Goal: Transaction & Acquisition: Purchase product/service

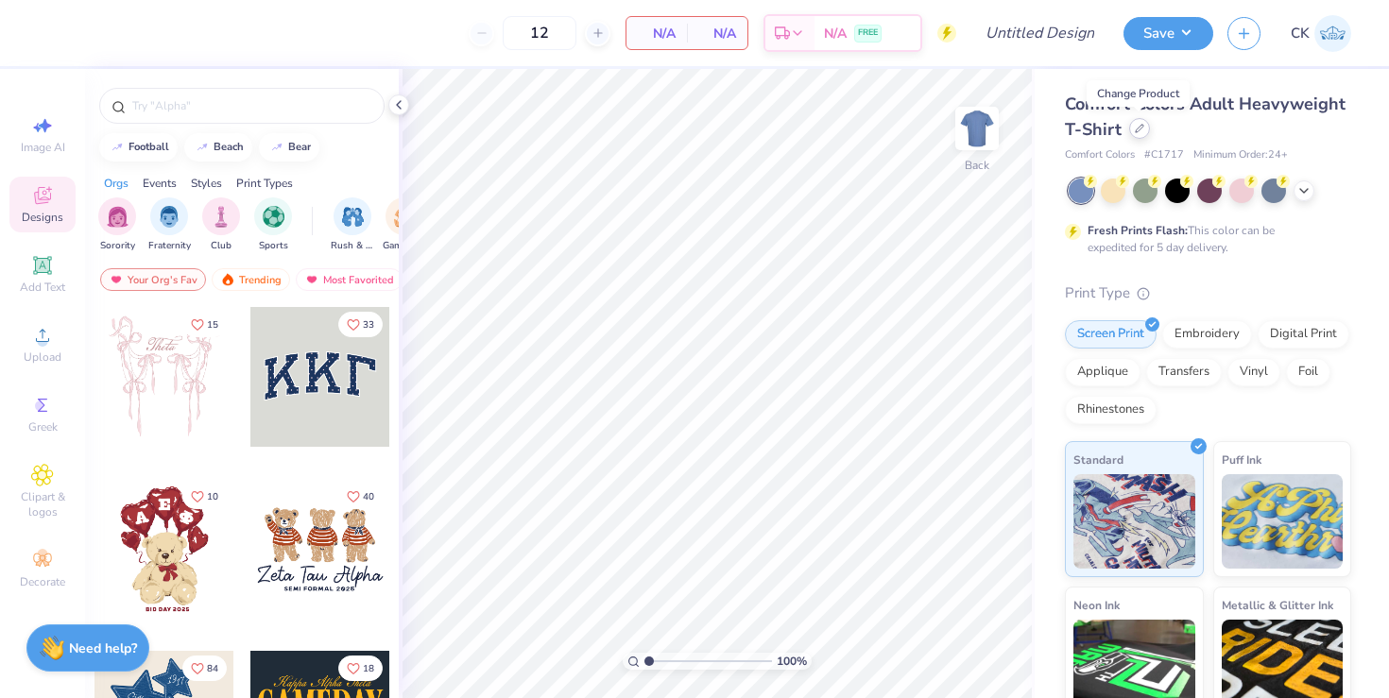
click at [1140, 128] on icon at bounding box center [1139, 128] width 9 height 9
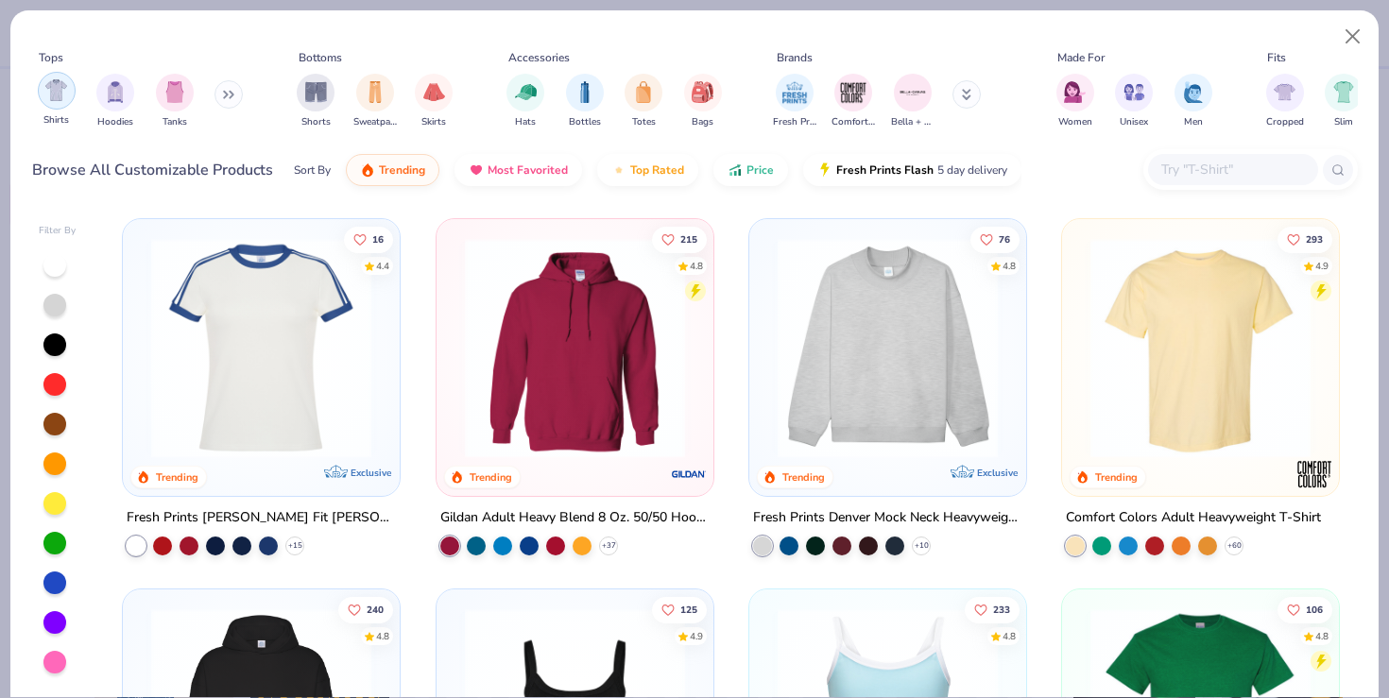
click at [60, 101] on img "filter for Shirts" at bounding box center [56, 90] width 22 height 22
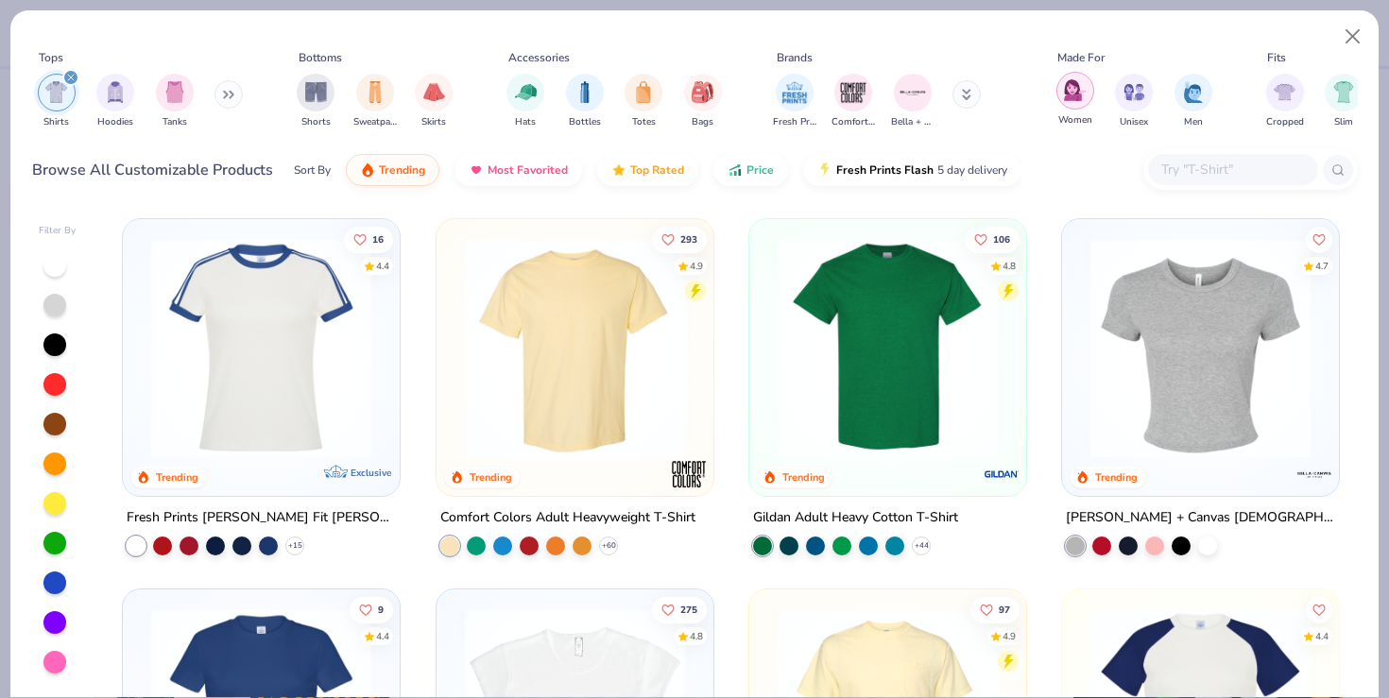
click at [1073, 95] on img "filter for Women" at bounding box center [1075, 90] width 22 height 22
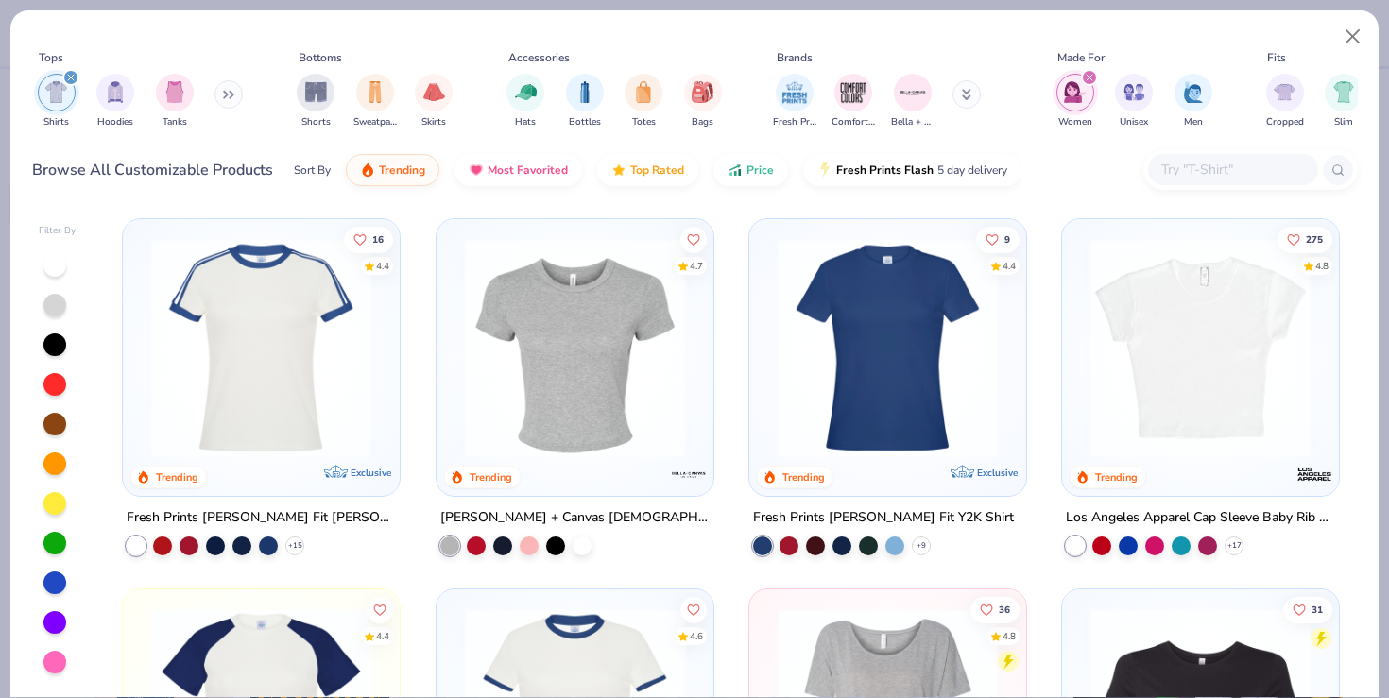
click at [54, 338] on div at bounding box center [54, 345] width 23 height 23
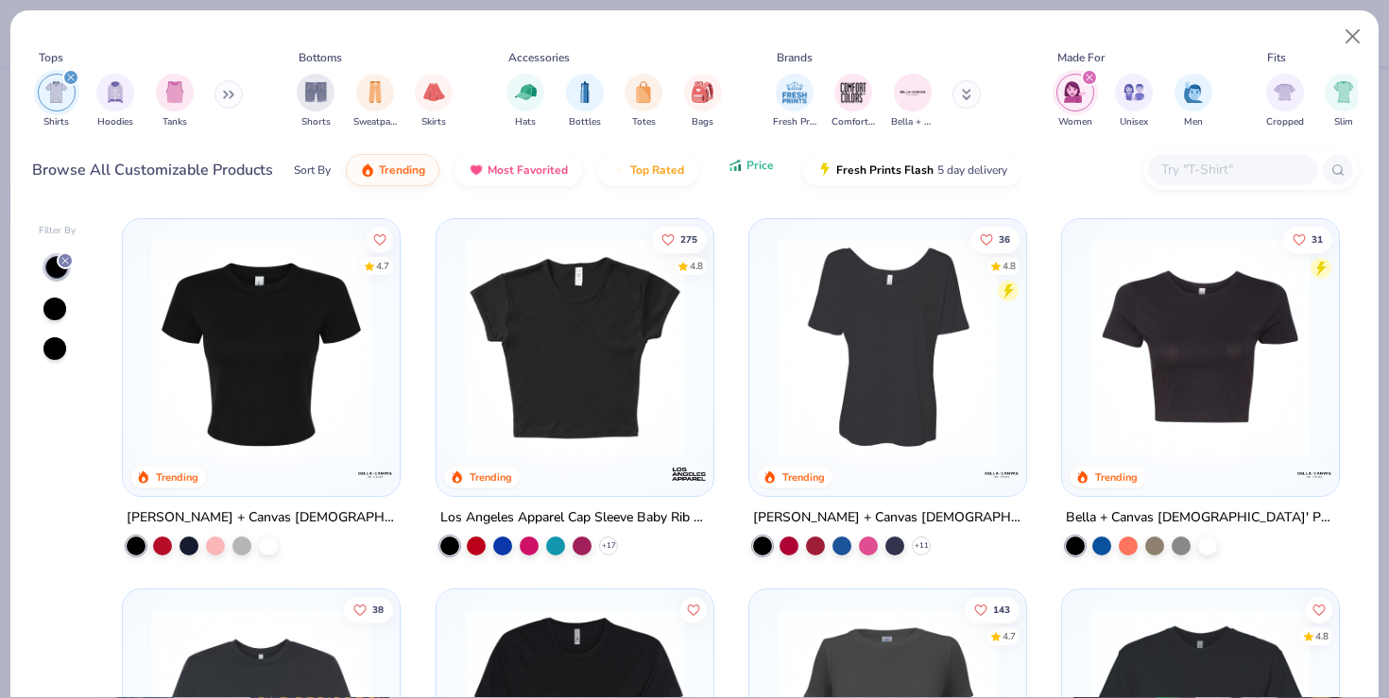
click at [750, 174] on button "Price" at bounding box center [750, 165] width 75 height 32
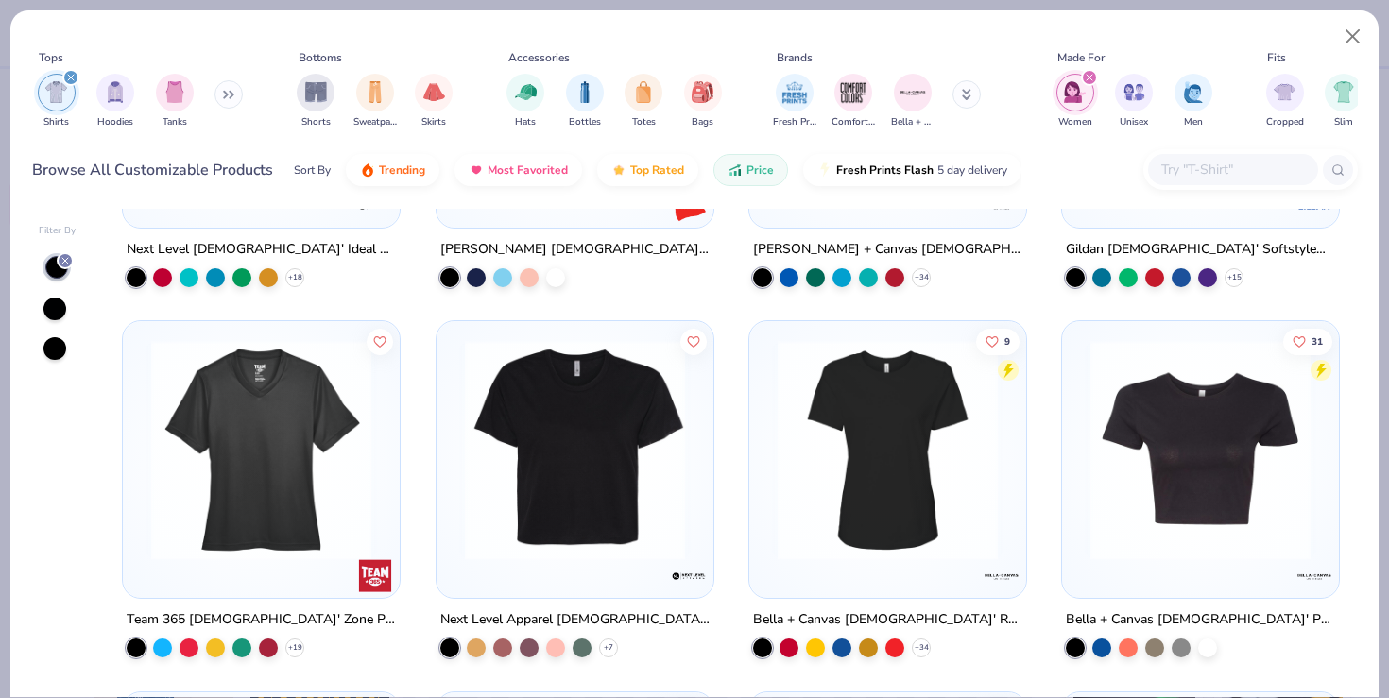
scroll to position [269, 0]
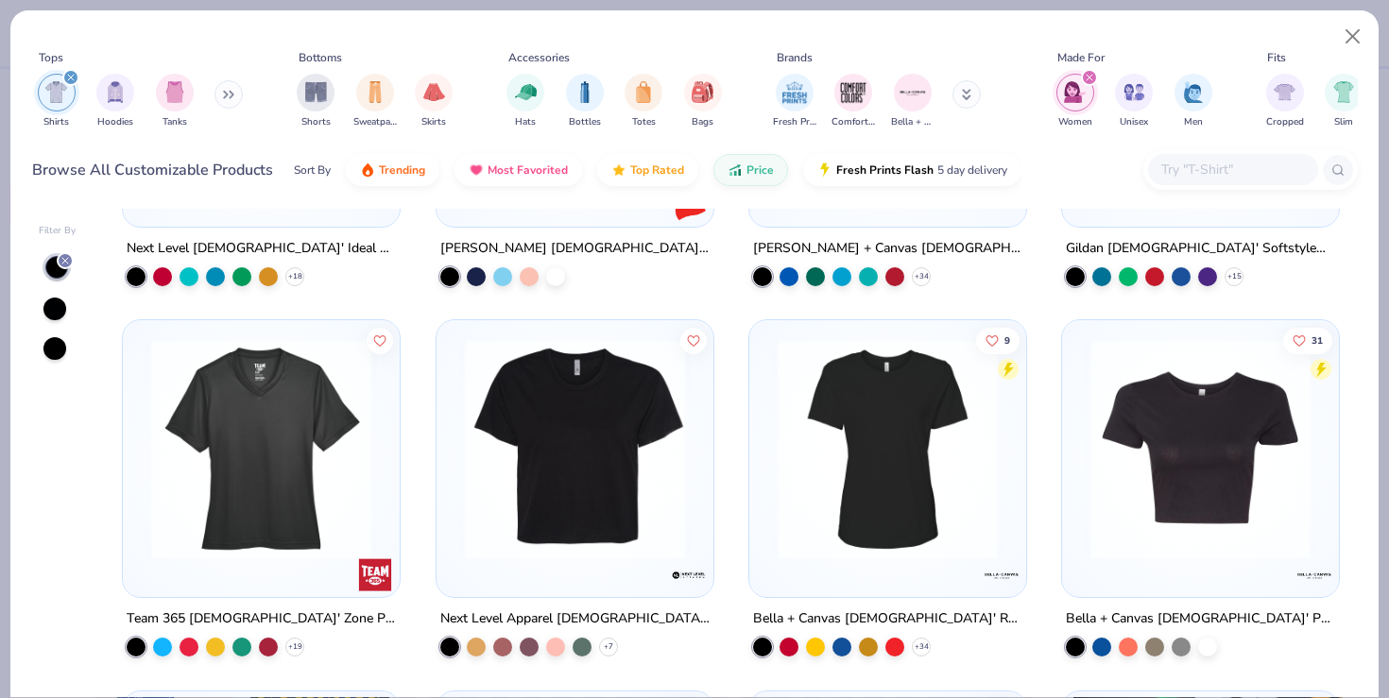
click at [591, 497] on img at bounding box center [574, 449] width 239 height 220
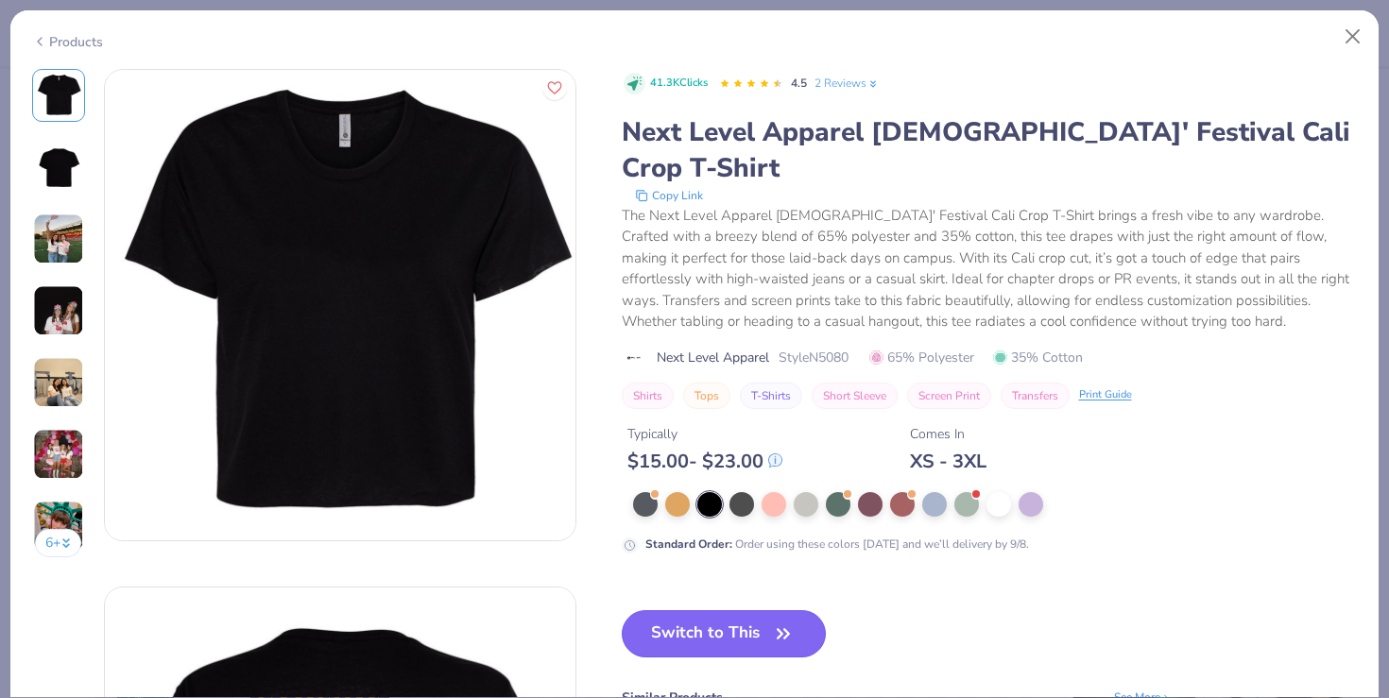
click at [704, 610] on button "Switch to This" at bounding box center [724, 633] width 205 height 47
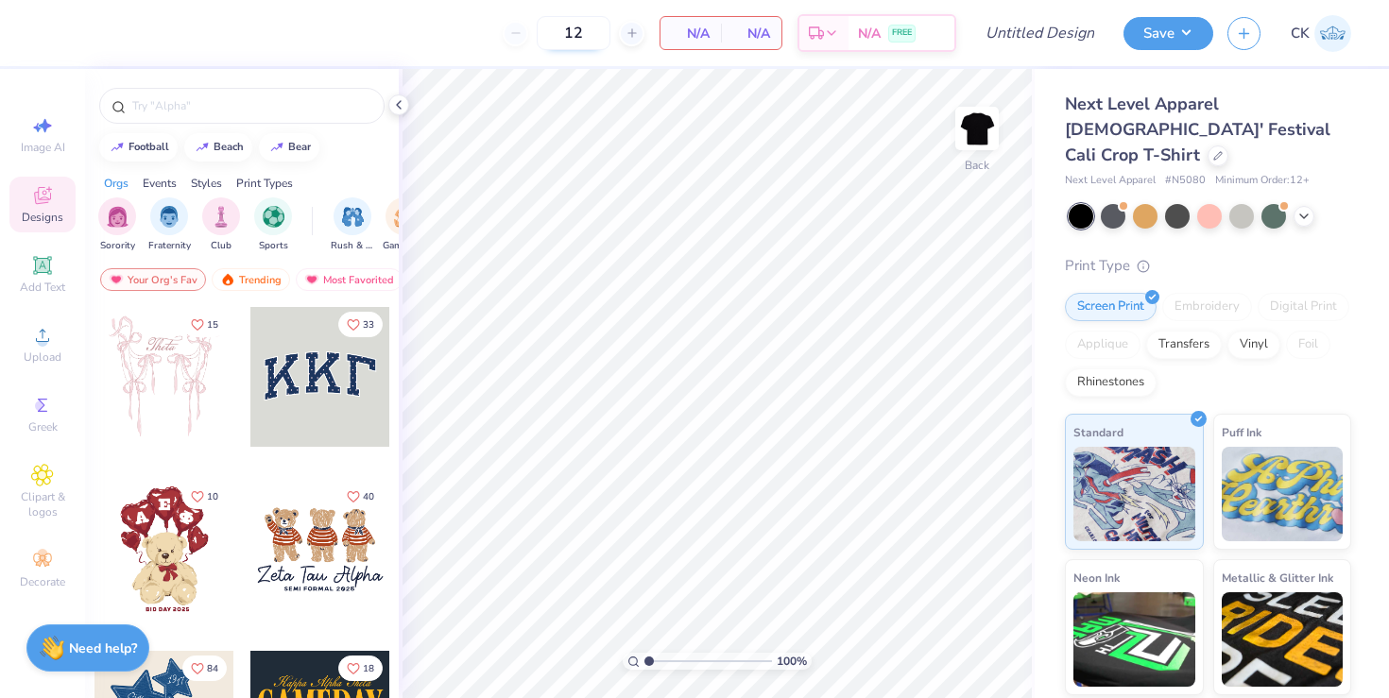
click at [584, 24] on input "12" at bounding box center [574, 33] width 74 height 34
type input "1"
type input "12"
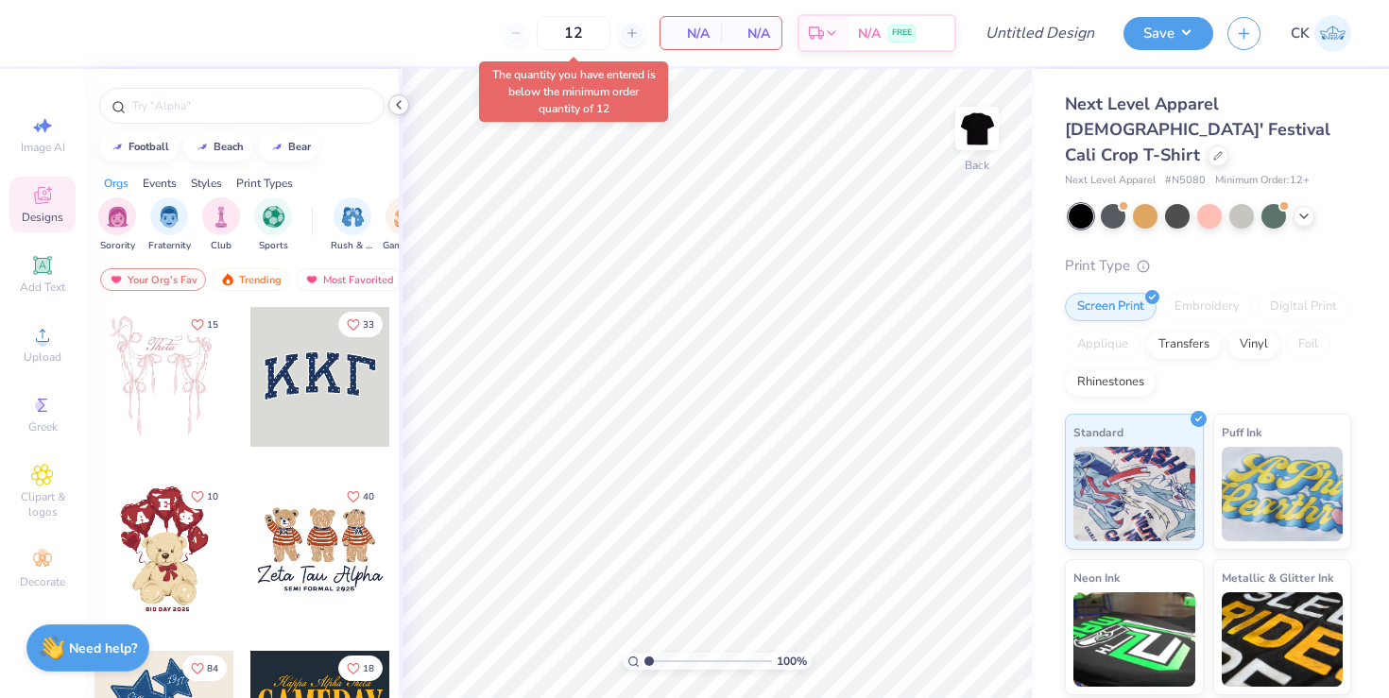
click at [397, 102] on icon at bounding box center [398, 104] width 15 height 15
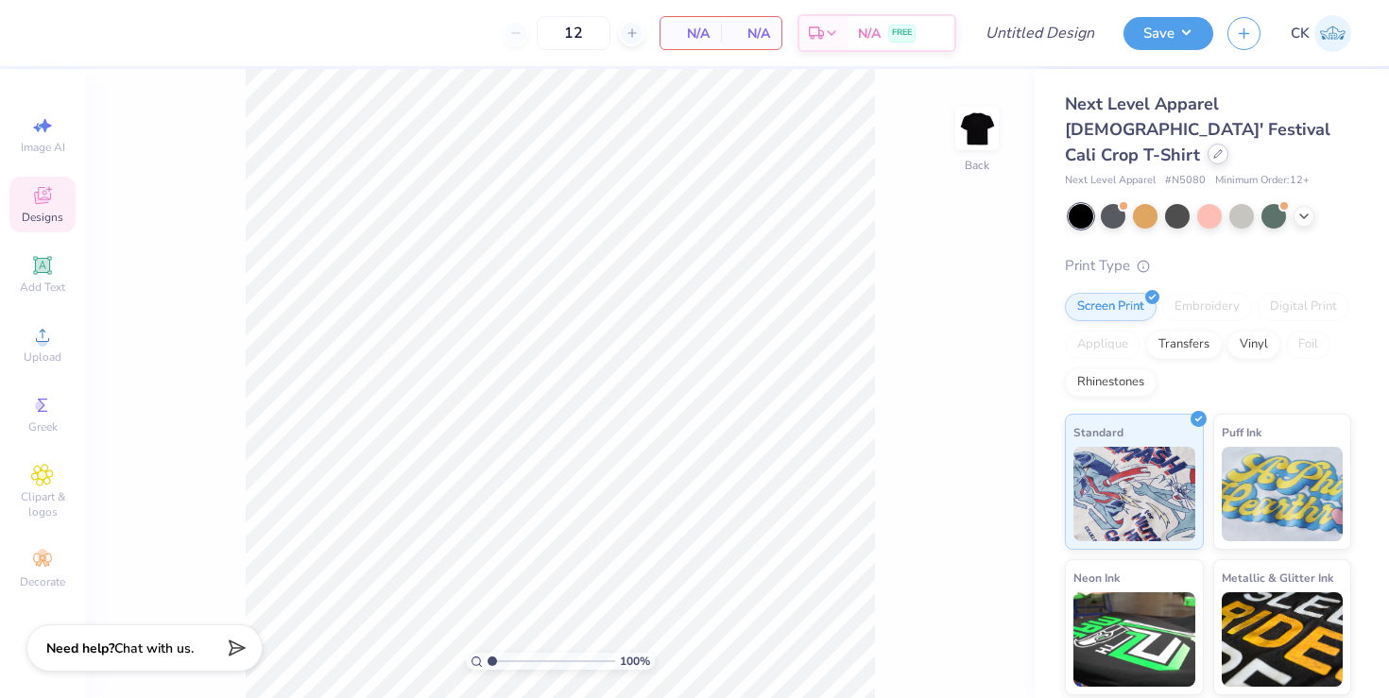
click at [1217, 150] on icon at bounding box center [1218, 154] width 8 height 8
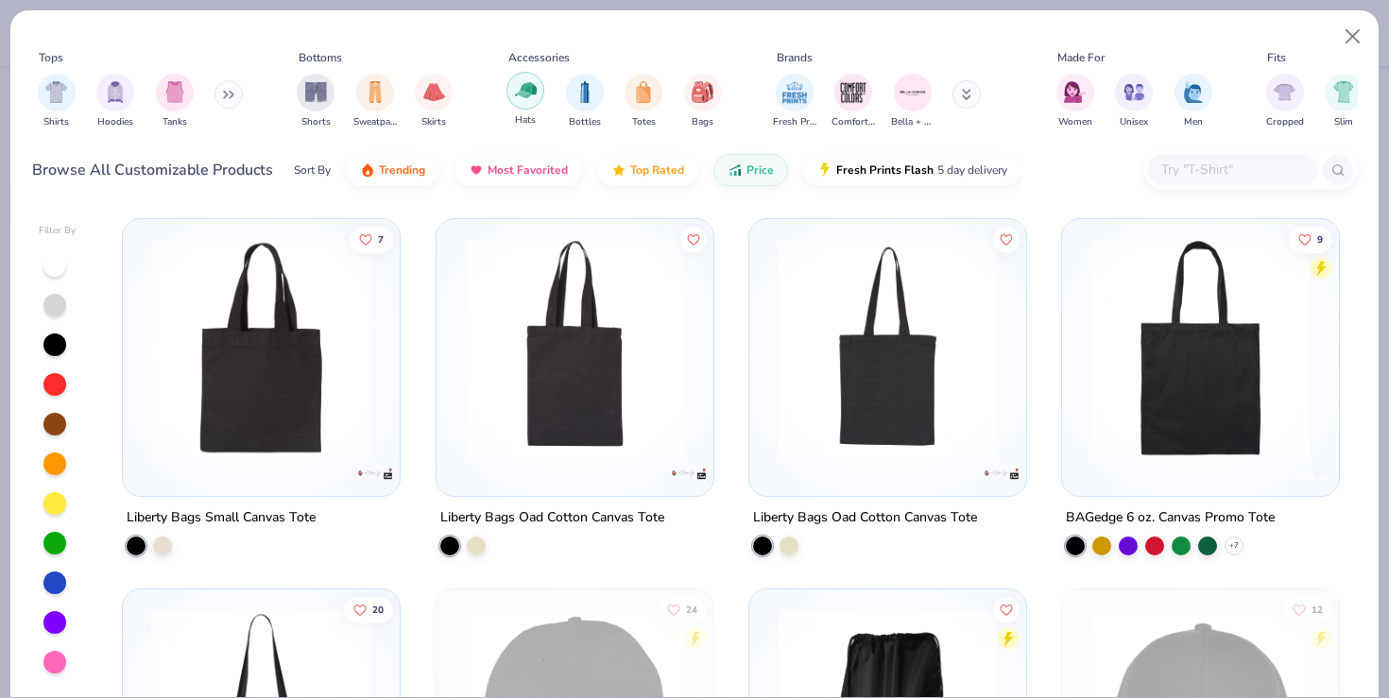
click at [526, 93] on img "filter for Hats" at bounding box center [526, 90] width 22 height 22
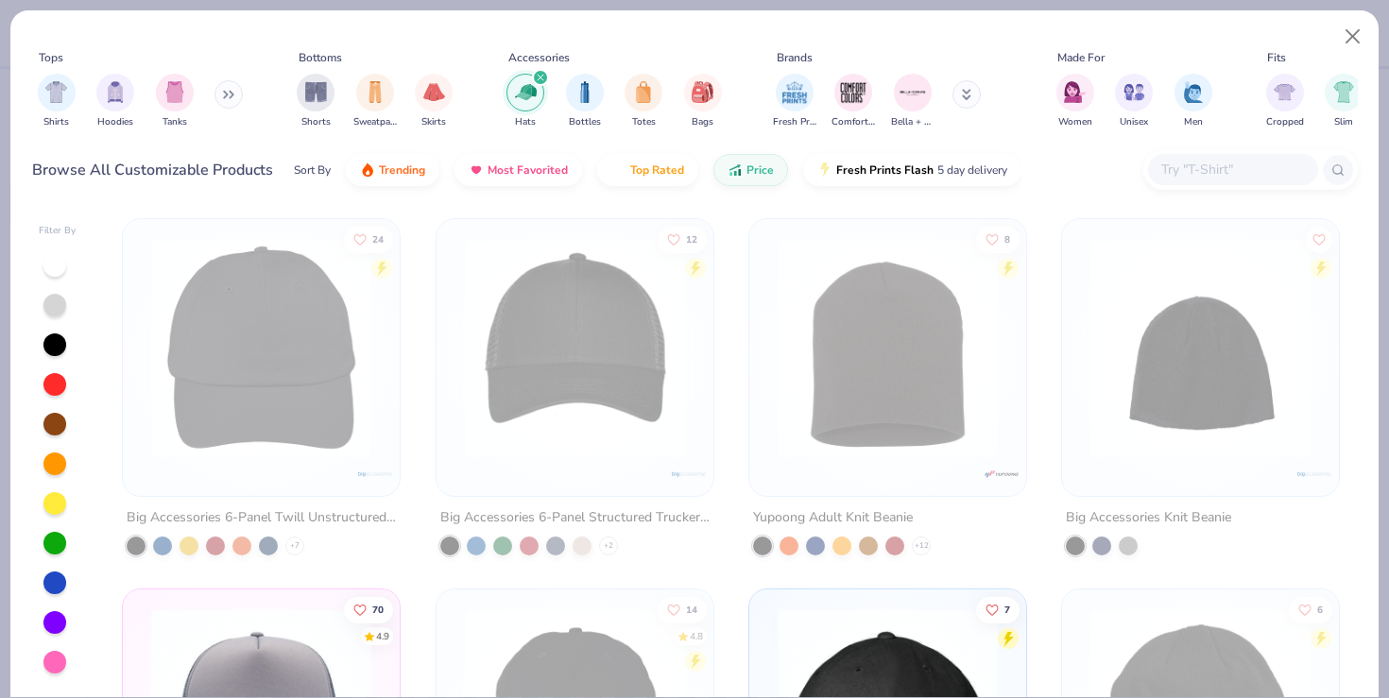
click at [537, 74] on icon "filter for Hats" at bounding box center [541, 78] width 8 height 8
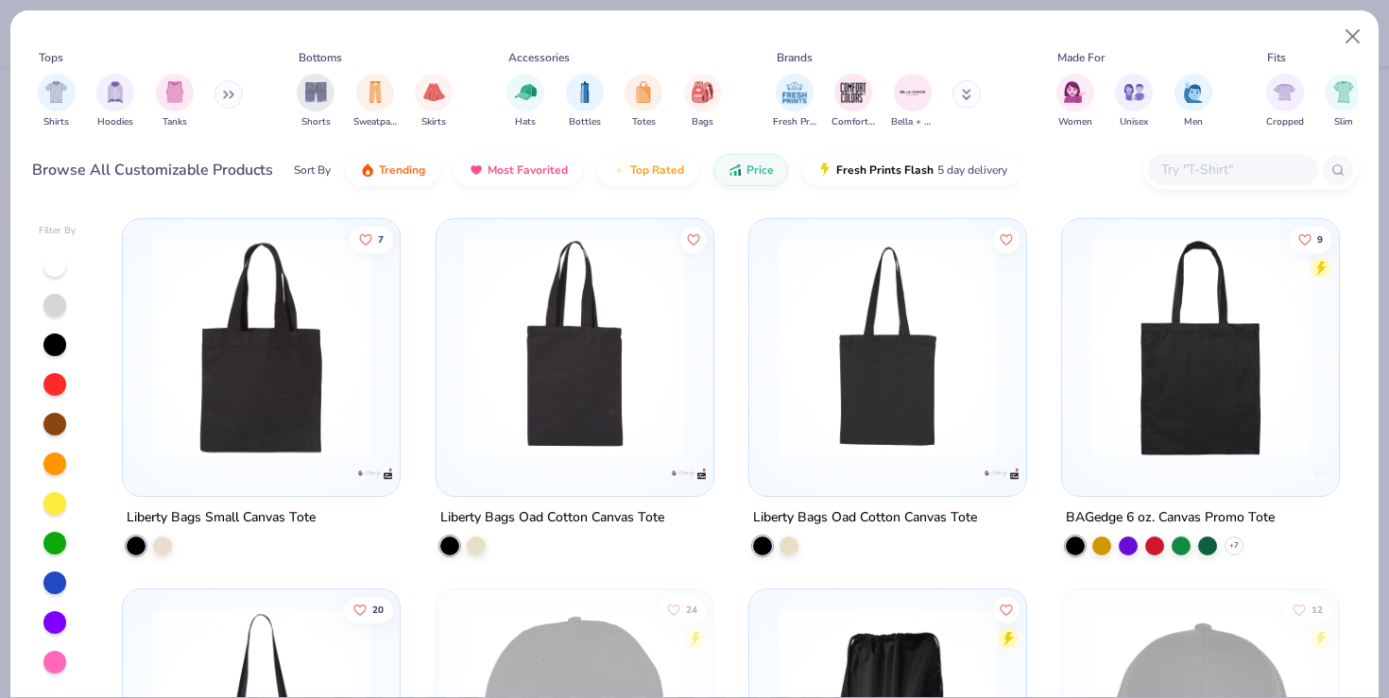
click at [1194, 170] on input "text" at bounding box center [1232, 170] width 146 height 22
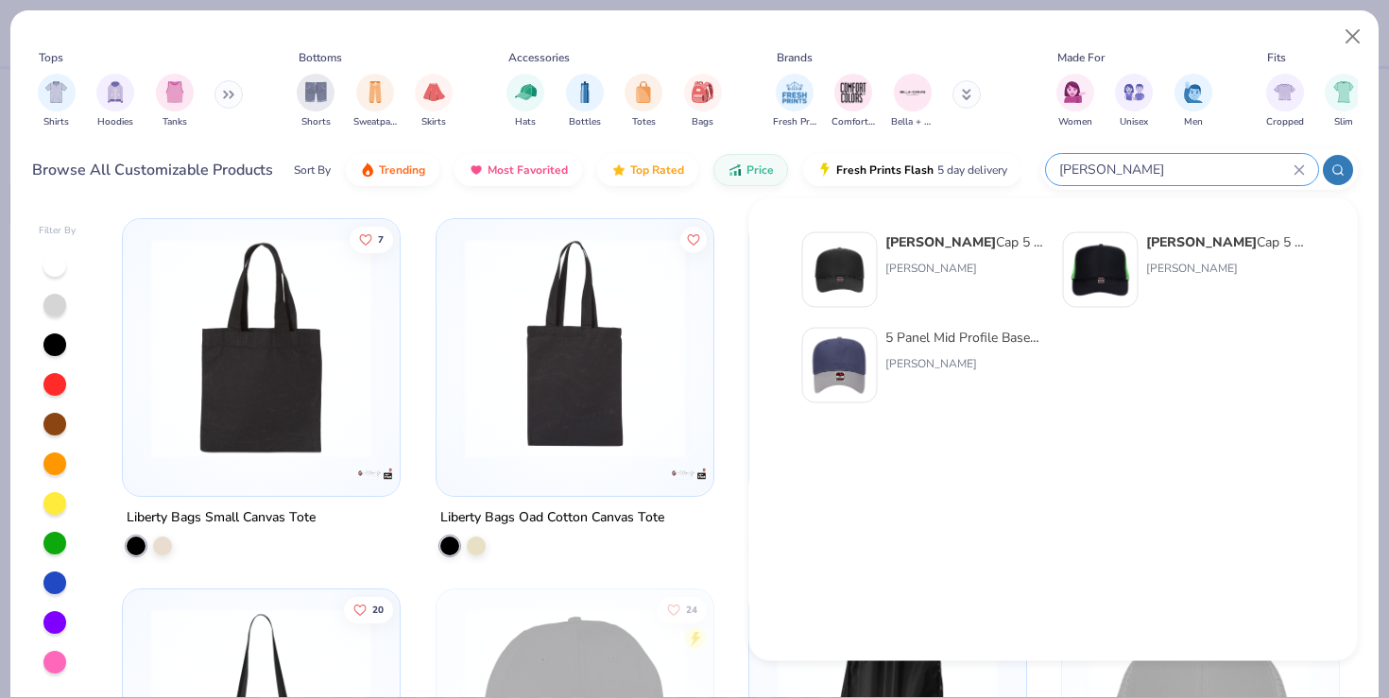
type input "[PERSON_NAME]"
click at [849, 281] on img at bounding box center [840, 270] width 59 height 59
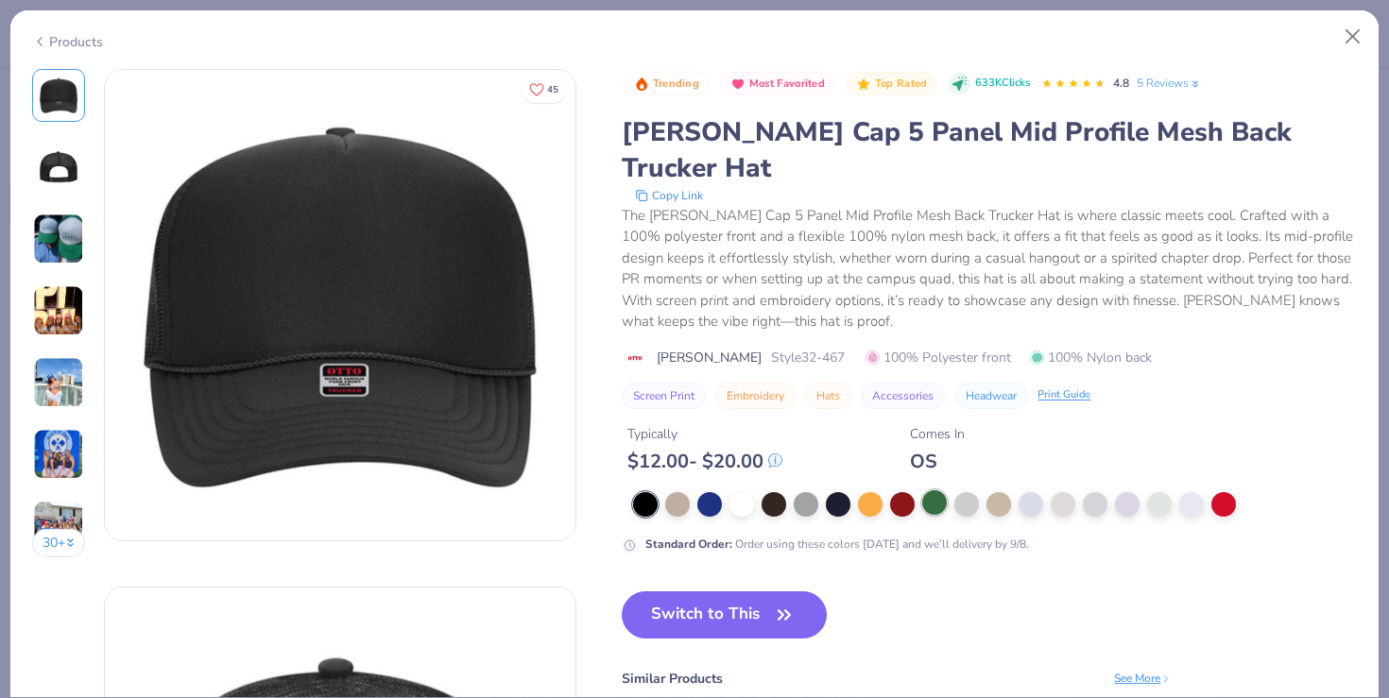
click at [941, 490] on div at bounding box center [934, 502] width 25 height 25
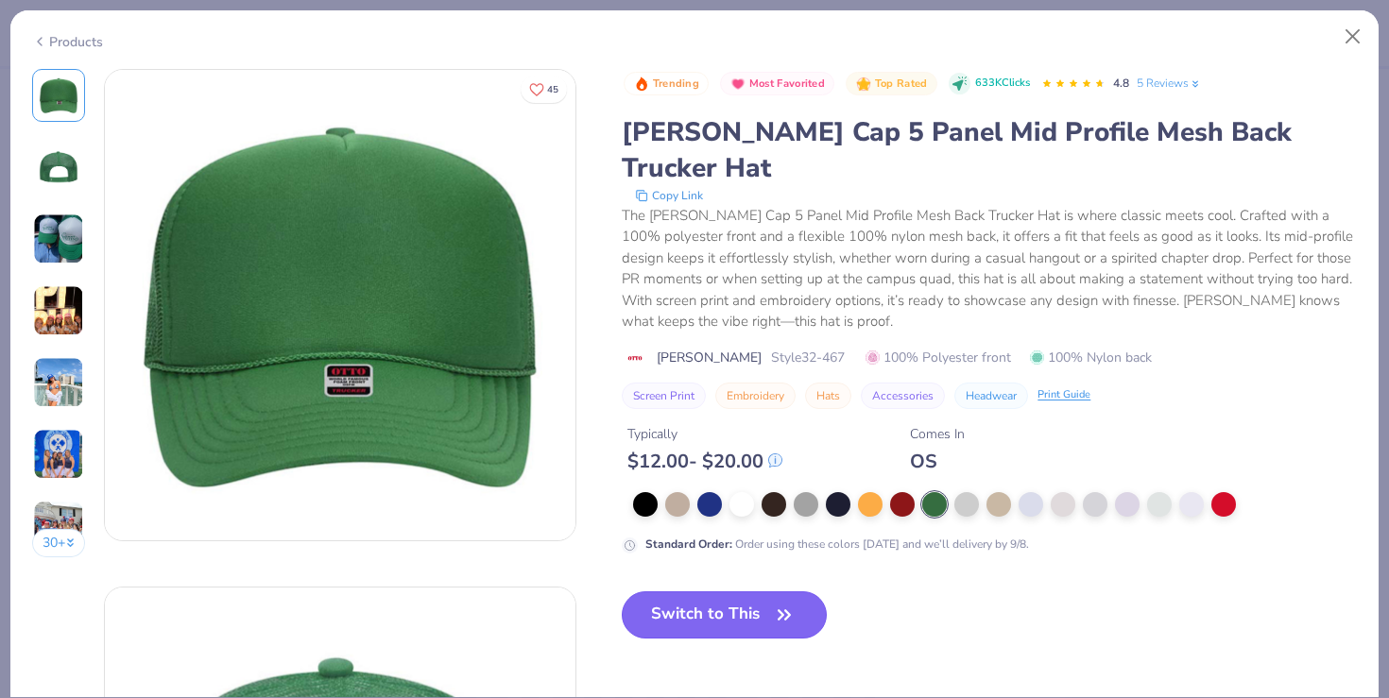
click at [721, 594] on button "Switch to This" at bounding box center [724, 614] width 205 height 47
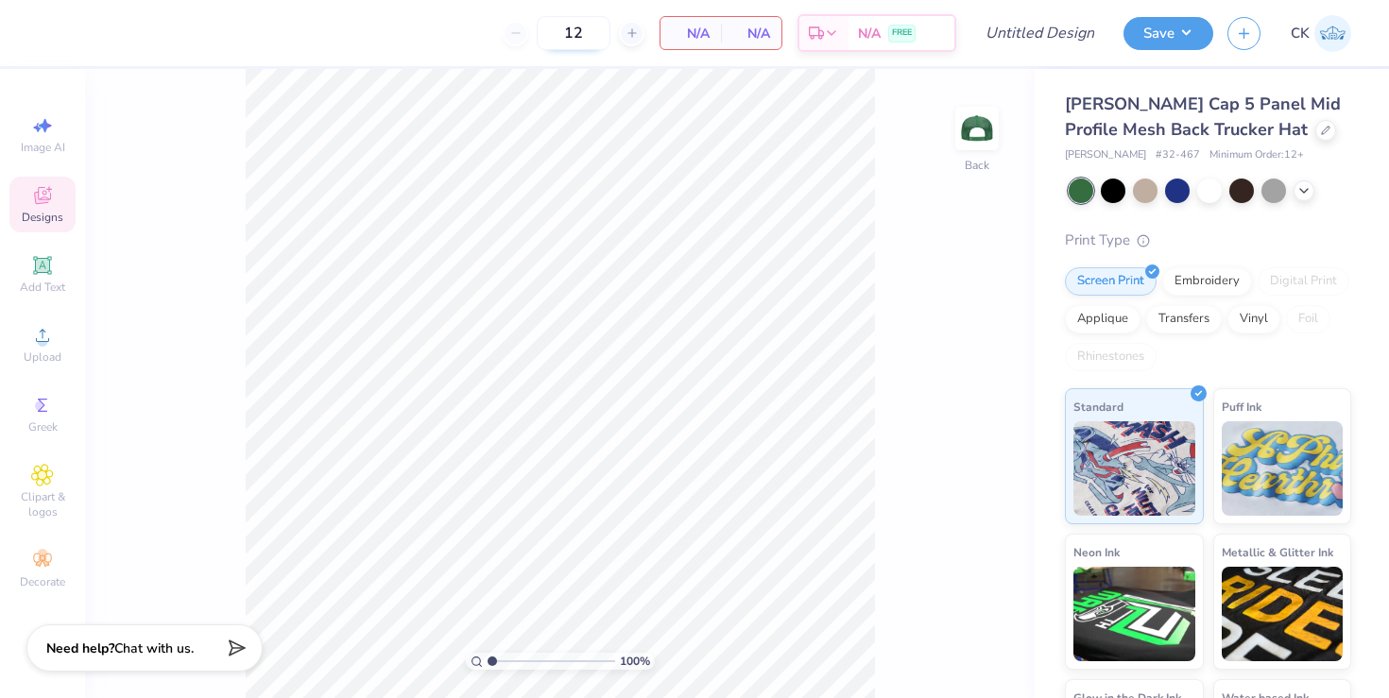
click at [597, 29] on input "12" at bounding box center [574, 33] width 74 height 34
type input "1"
type input "12"
